Goal: Information Seeking & Learning: Check status

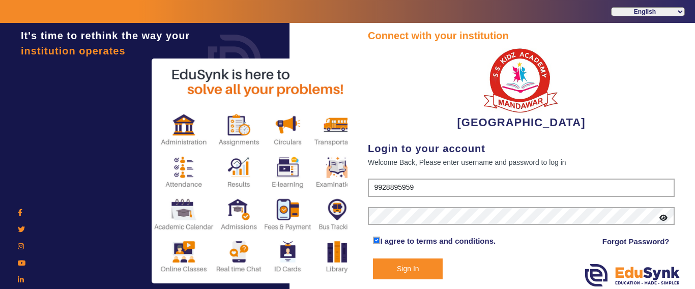
drag, startPoint x: 0, startPoint y: 0, endPoint x: 407, endPoint y: 265, distance: 486.2
click at [407, 265] on button "Sign In" at bounding box center [408, 268] width 70 height 21
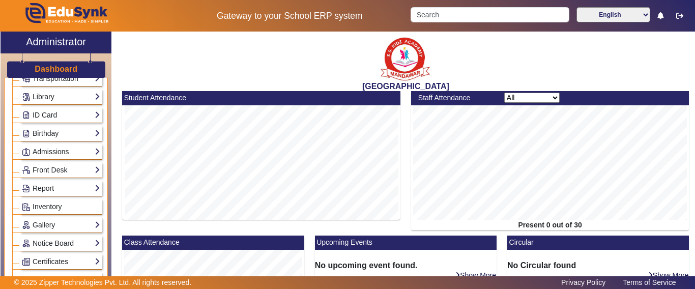
scroll to position [458, 0]
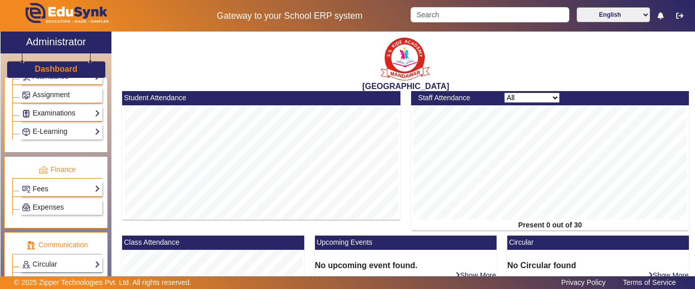
click at [49, 113] on link "Examinations" at bounding box center [61, 113] width 78 height 12
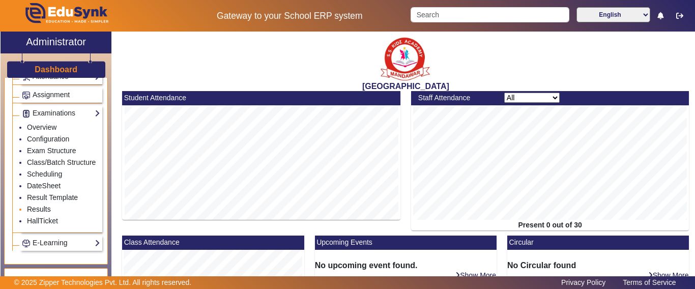
click at [42, 213] on link "Results" at bounding box center [39, 209] width 24 height 8
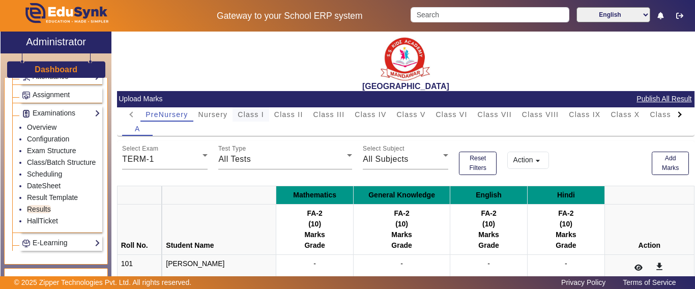
click at [251, 115] on span "Class I" at bounding box center [250, 114] width 26 height 7
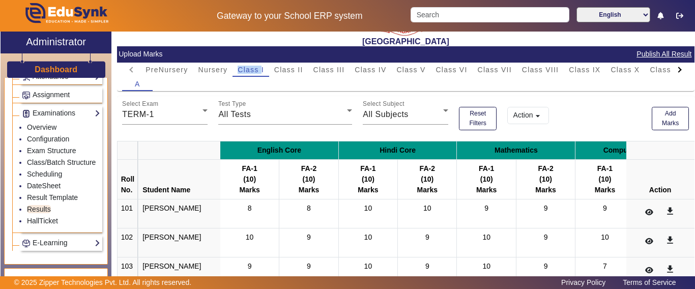
scroll to position [51, 0]
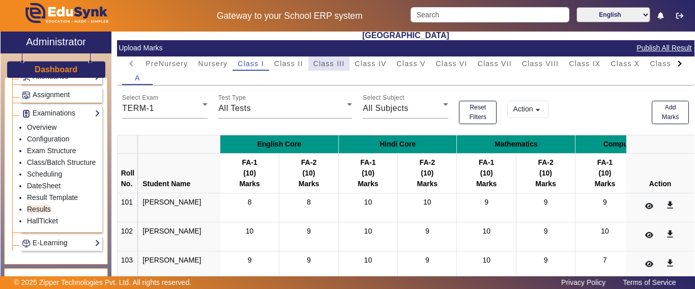
click at [321, 63] on span "Class III" at bounding box center [329, 63] width 32 height 7
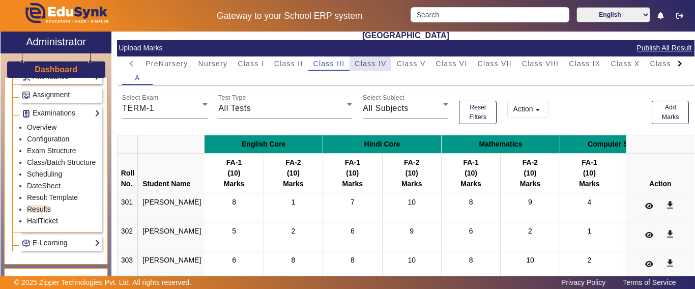
click at [370, 66] on span "Class IV" at bounding box center [370, 63] width 32 height 7
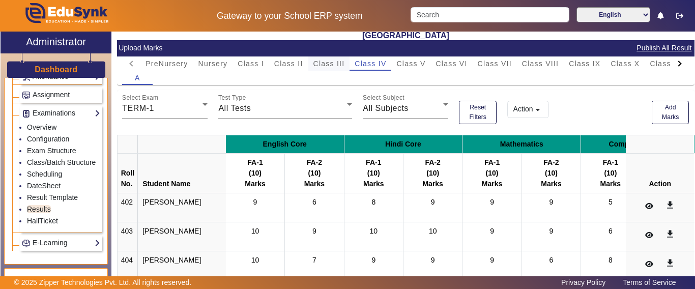
click at [325, 67] on span "Class III" at bounding box center [329, 63] width 32 height 7
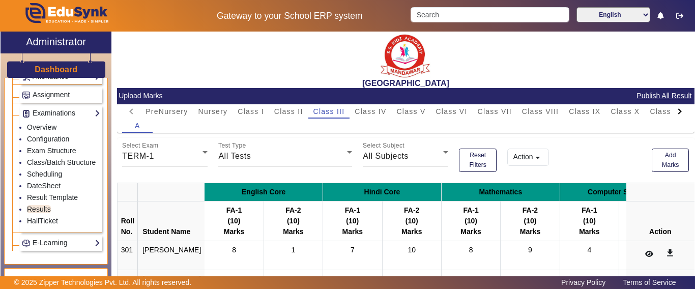
scroll to position [0, 0]
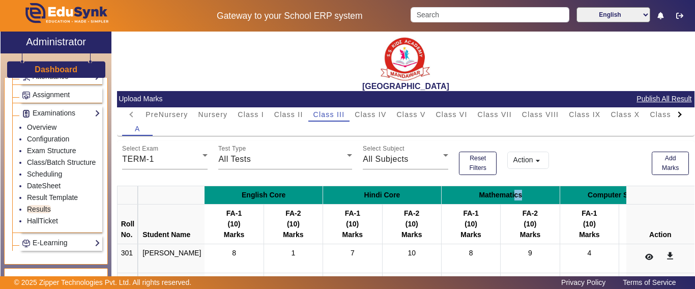
drag, startPoint x: 506, startPoint y: 203, endPoint x: 604, endPoint y: 212, distance: 98.5
click at [585, 210] on thead "English Core Hindi Core Mathematics Computer Science Science Social Science Gen…" at bounding box center [609, 215] width 985 height 58
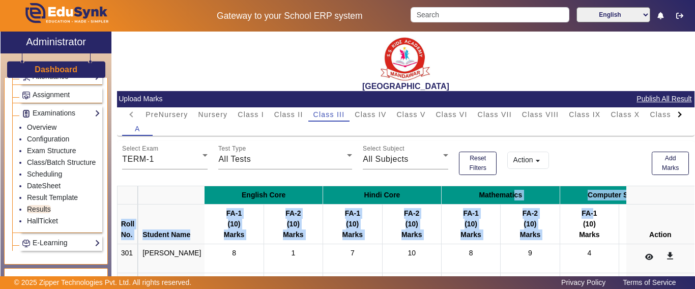
drag, startPoint x: 604, startPoint y: 212, endPoint x: 560, endPoint y: 226, distance: 46.2
click at [639, 213] on tr "Roll No. Student Name FA-1 (10) Marks FA-2 (10) Marks FA-1 (10) Marks FA-2 (10)…" at bounding box center [609, 224] width 985 height 40
click at [568, 223] on div "(10)" at bounding box center [588, 224] width 51 height 11
click at [569, 222] on div "(10)" at bounding box center [588, 224] width 51 height 11
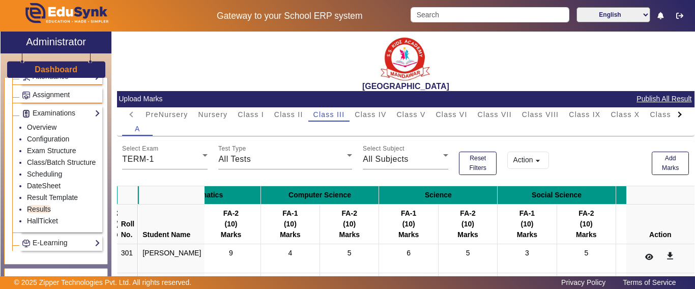
scroll to position [0, 305]
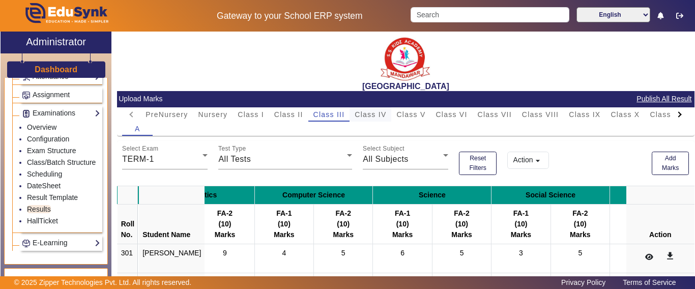
click at [364, 116] on span "Class IV" at bounding box center [370, 114] width 32 height 7
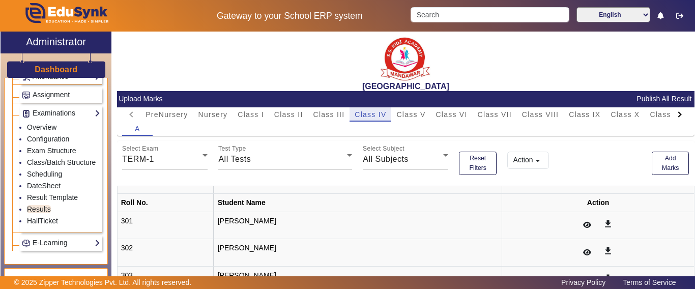
scroll to position [0, 0]
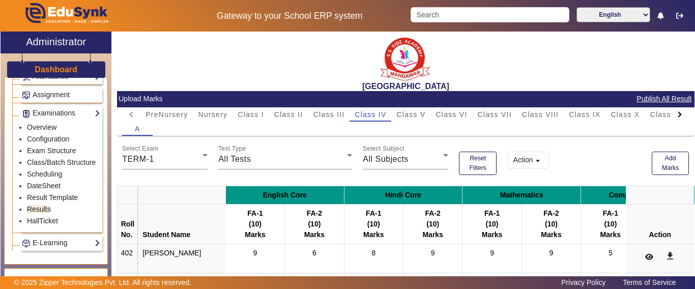
click at [493, 198] on th "Mathematics" at bounding box center [521, 195] width 118 height 18
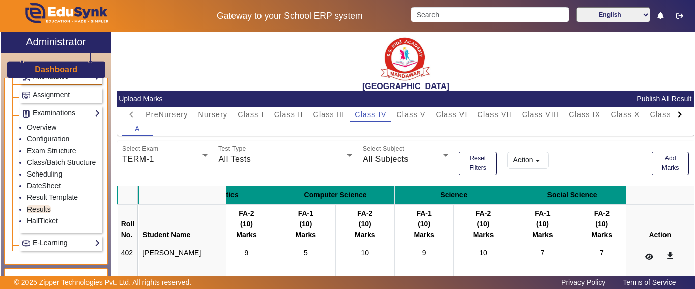
scroll to position [0, 305]
click at [429, 191] on th "Science" at bounding box center [453, 195] width 118 height 18
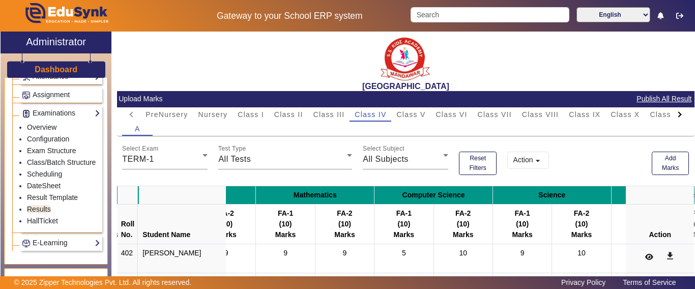
scroll to position [0, 0]
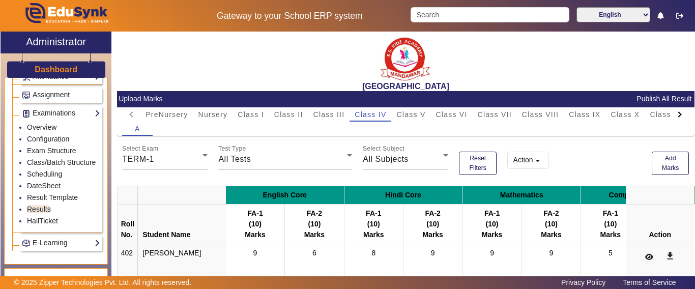
click at [521, 192] on th "Mathematics" at bounding box center [521, 195] width 118 height 18
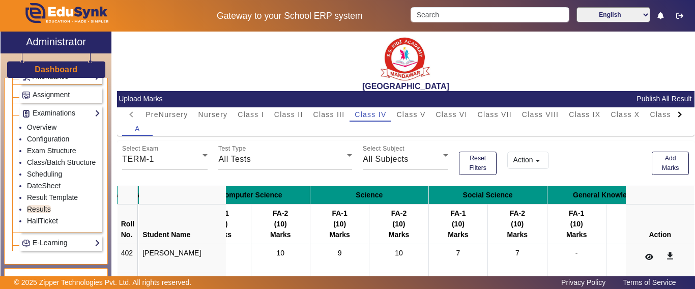
scroll to position [0, 406]
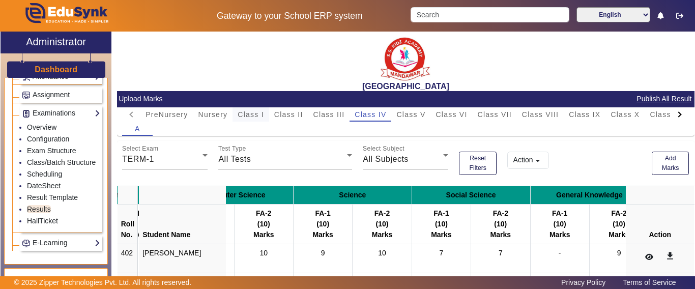
click at [251, 115] on span "Class I" at bounding box center [250, 114] width 26 height 7
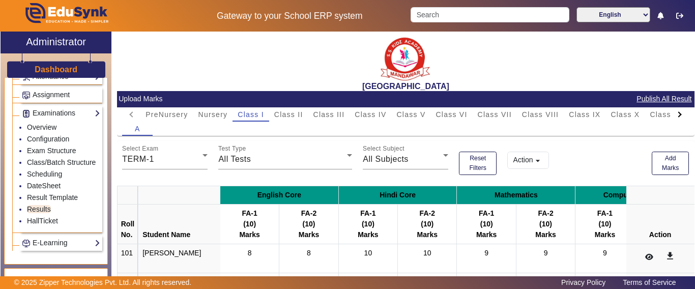
scroll to position [51, 0]
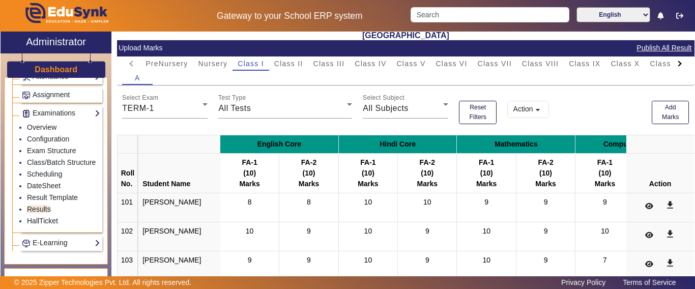
drag, startPoint x: 284, startPoint y: 143, endPoint x: 291, endPoint y: 143, distance: 7.6
click at [291, 143] on th "English Core" at bounding box center [279, 144] width 118 height 18
click at [291, 142] on th "English Core" at bounding box center [279, 144] width 118 height 18
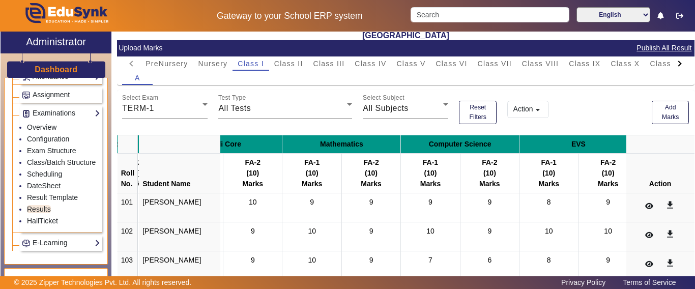
scroll to position [0, 166]
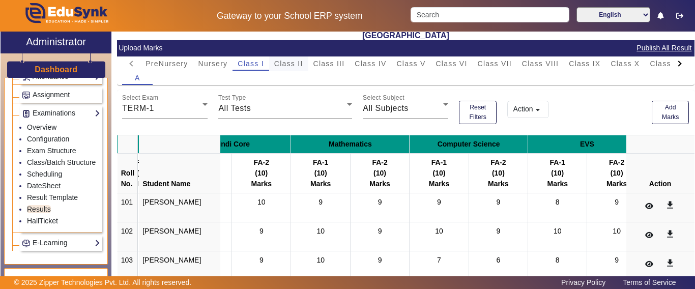
click at [291, 66] on span "Class II" at bounding box center [288, 63] width 29 height 7
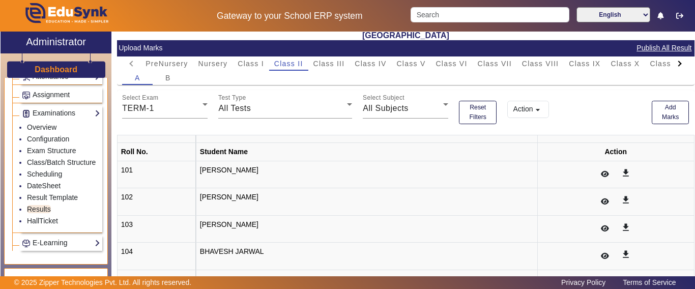
scroll to position [0, 0]
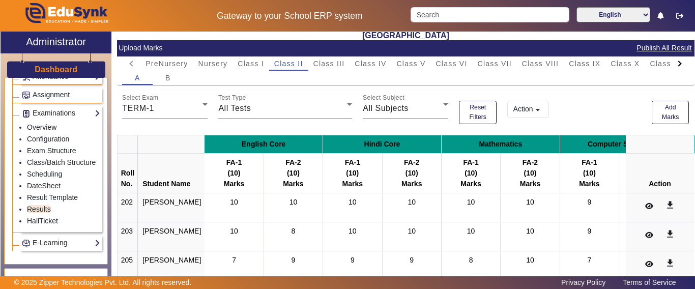
click at [232, 145] on th "English Core" at bounding box center [263, 144] width 118 height 18
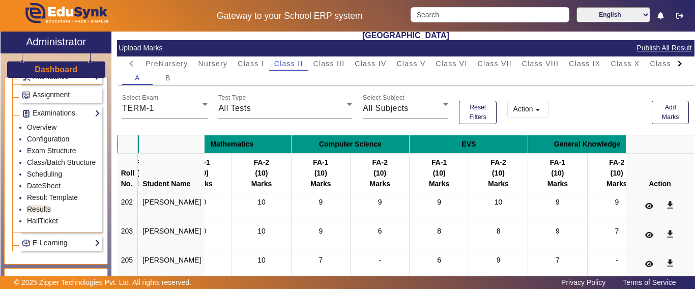
scroll to position [0, 288]
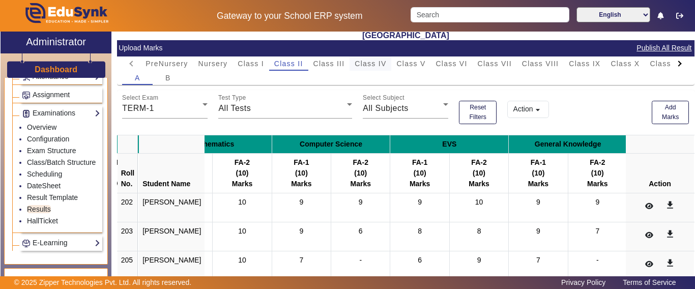
click at [361, 65] on span "Class IV" at bounding box center [370, 63] width 32 height 7
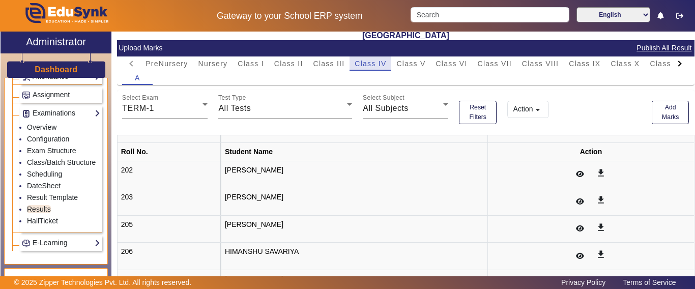
scroll to position [0, 0]
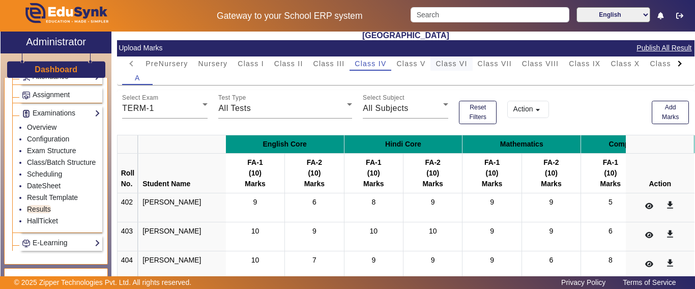
click at [447, 66] on span "Class VI" at bounding box center [451, 63] width 32 height 7
drag, startPoint x: 436, startPoint y: 145, endPoint x: 639, endPoint y: 144, distance: 202.9
click at [646, 144] on tr "English Core Hindi Core Mathematics Computer Science Science Social Science" at bounding box center [560, 144] width 887 height 18
click at [515, 139] on th "Mathematics" at bounding box center [521, 144] width 118 height 18
click at [462, 142] on th "Mathematics" at bounding box center [521, 144] width 118 height 18
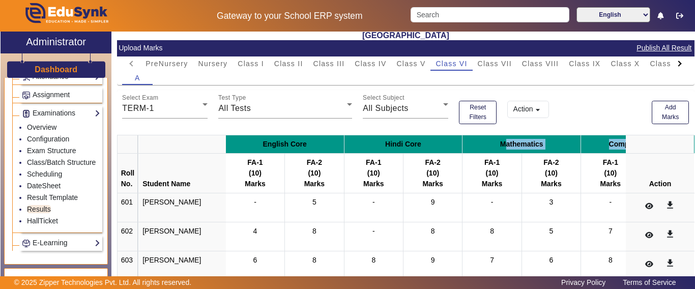
drag, startPoint x: 461, startPoint y: 141, endPoint x: 559, endPoint y: 143, distance: 98.2
click at [559, 143] on tr "English Core Hindi Core Mathematics Computer Science Science Social Science" at bounding box center [560, 144] width 887 height 18
click at [581, 152] on th "Computer Science" at bounding box center [640, 144] width 118 height 18
click at [485, 143] on th "Mathematics" at bounding box center [521, 144] width 118 height 18
drag, startPoint x: 488, startPoint y: 144, endPoint x: 571, endPoint y: 144, distance: 83.4
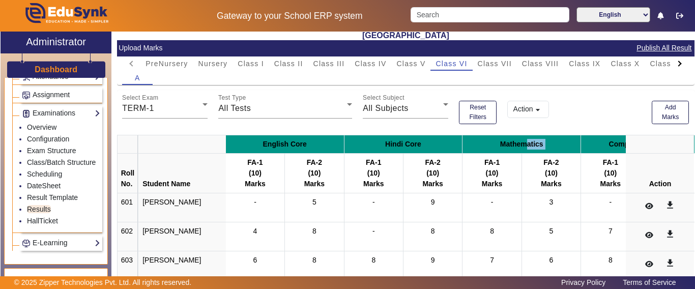
click at [573, 144] on tr "English Core Hindi Core Mathematics Computer Science Science Social Science" at bounding box center [560, 144] width 887 height 18
click at [581, 143] on th "Computer Science" at bounding box center [640, 144] width 118 height 18
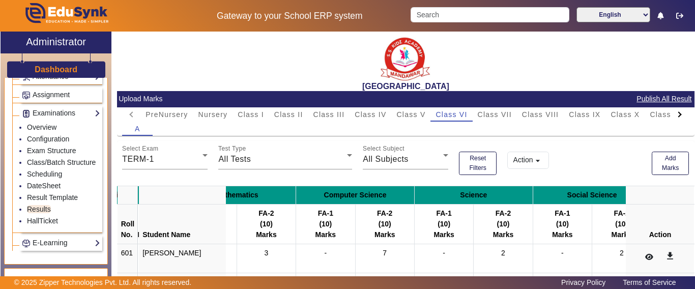
click at [670, 116] on div at bounding box center [679, 114] width 18 height 14
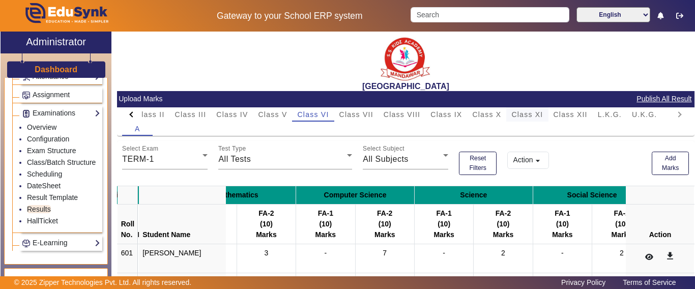
click at [533, 115] on span "Class XI" at bounding box center [527, 114] width 32 height 7
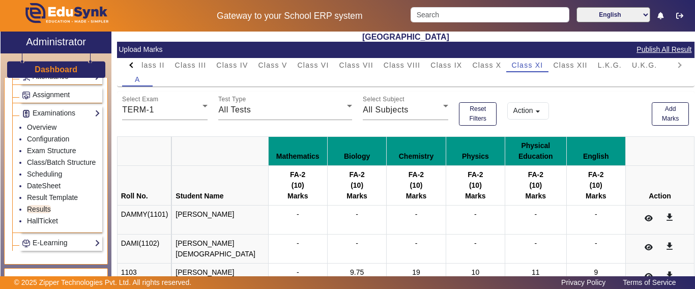
scroll to position [51, 0]
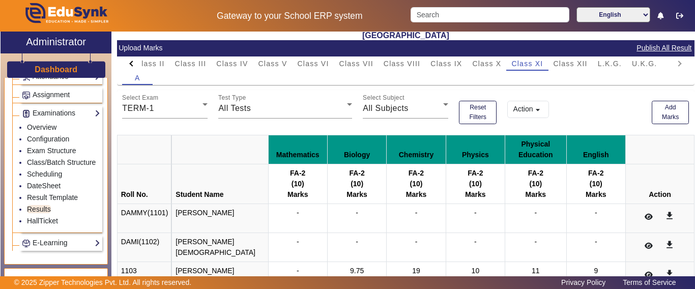
click at [289, 153] on th "Mathematics" at bounding box center [297, 149] width 59 height 29
click at [578, 61] on span "Class XII" at bounding box center [570, 63] width 34 height 7
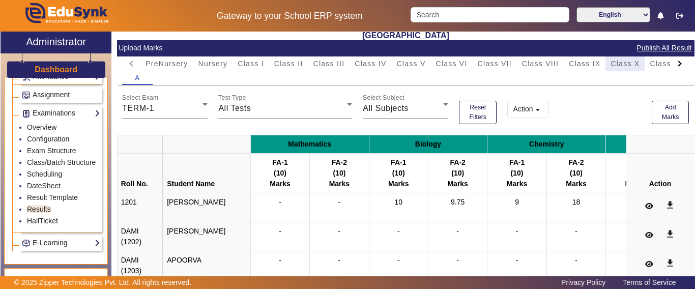
scroll to position [0, 0]
click at [279, 139] on th "Mathematics" at bounding box center [309, 144] width 118 height 18
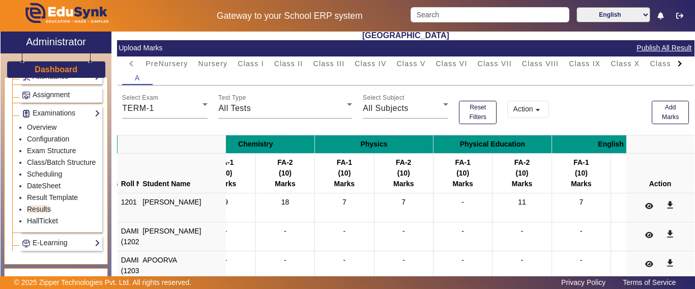
scroll to position [0, 315]
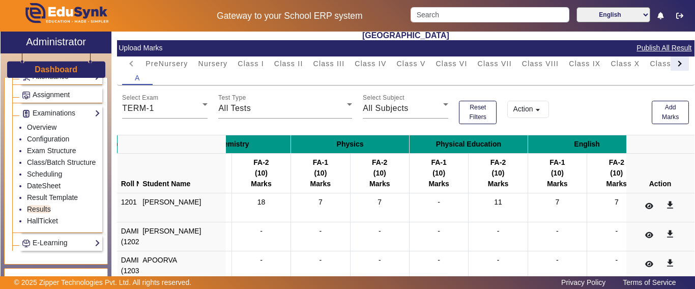
click at [676, 66] on div at bounding box center [679, 64] width 6 height 6
click at [670, 66] on mat-tab-header "PreNursery Nursery Class I Class II Class III Class IV Class V Class VI Class V…" at bounding box center [405, 63] width 567 height 14
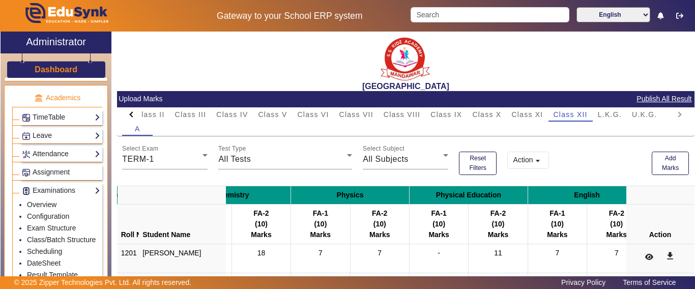
scroll to position [356, 0]
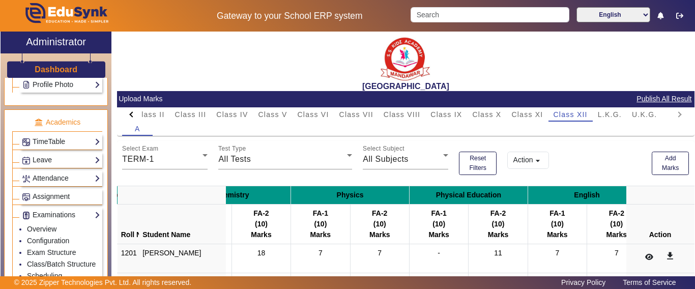
click at [46, 69] on h3 "Dashboard" at bounding box center [56, 70] width 43 height 10
